Goal: Find specific page/section: Find specific page/section

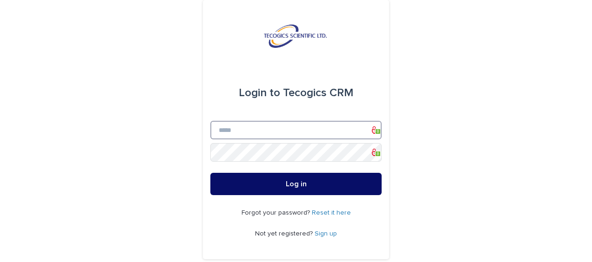
type input "**********"
click at [263, 182] on button "Log in" at bounding box center [295, 184] width 171 height 22
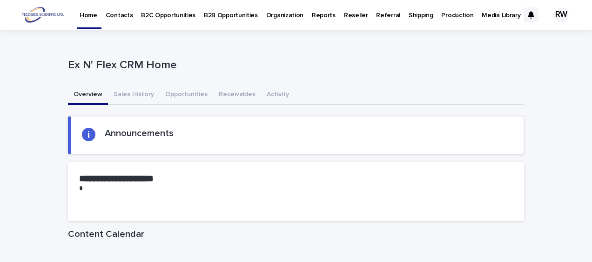
click at [228, 14] on p "B2B Opportunities" at bounding box center [231, 10] width 54 height 20
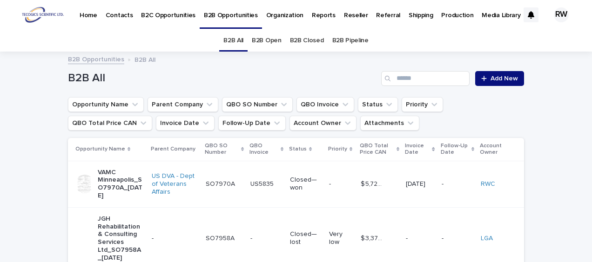
click at [266, 39] on link "B2B Open" at bounding box center [267, 41] width 30 height 22
